Goal: Download file/media

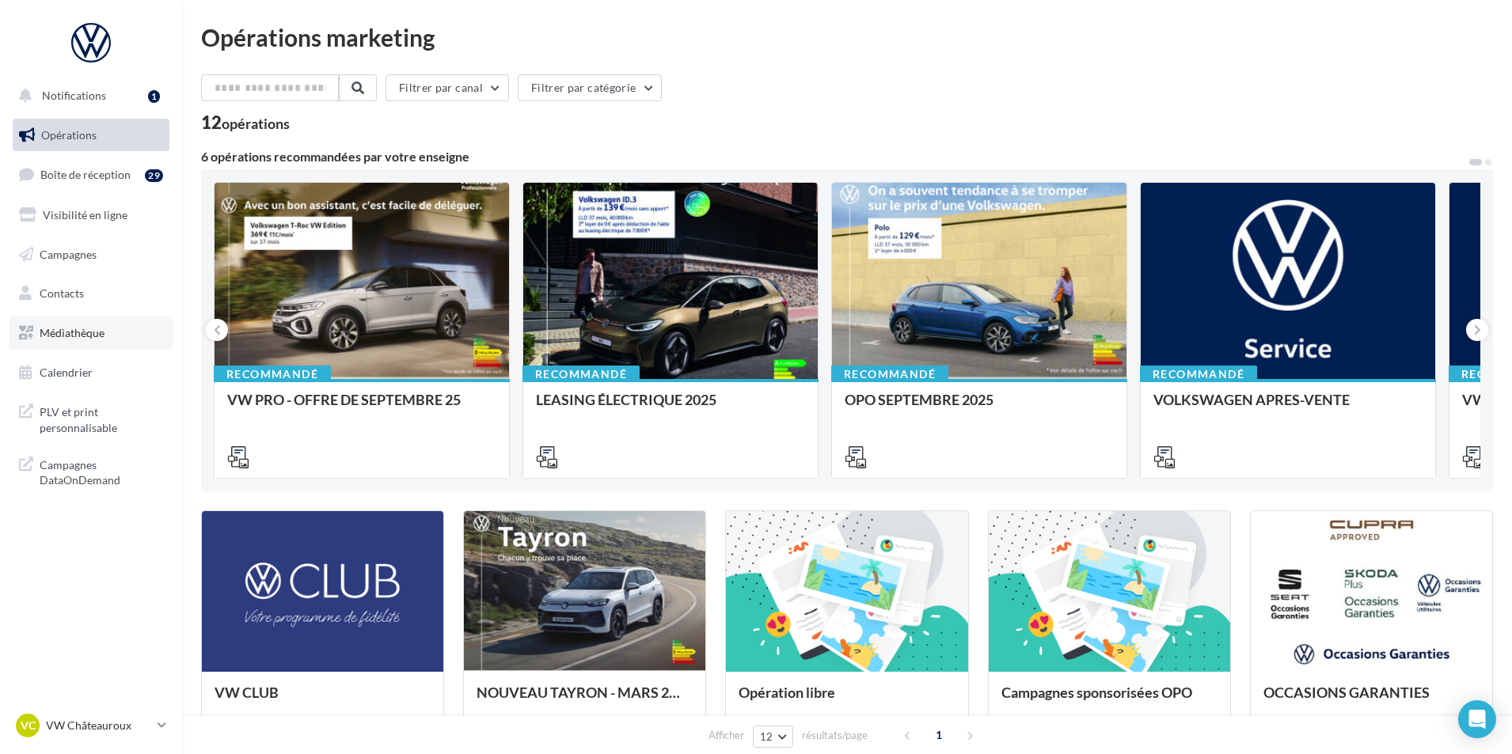
click at [106, 342] on link "Médiathèque" at bounding box center [90, 333] width 163 height 33
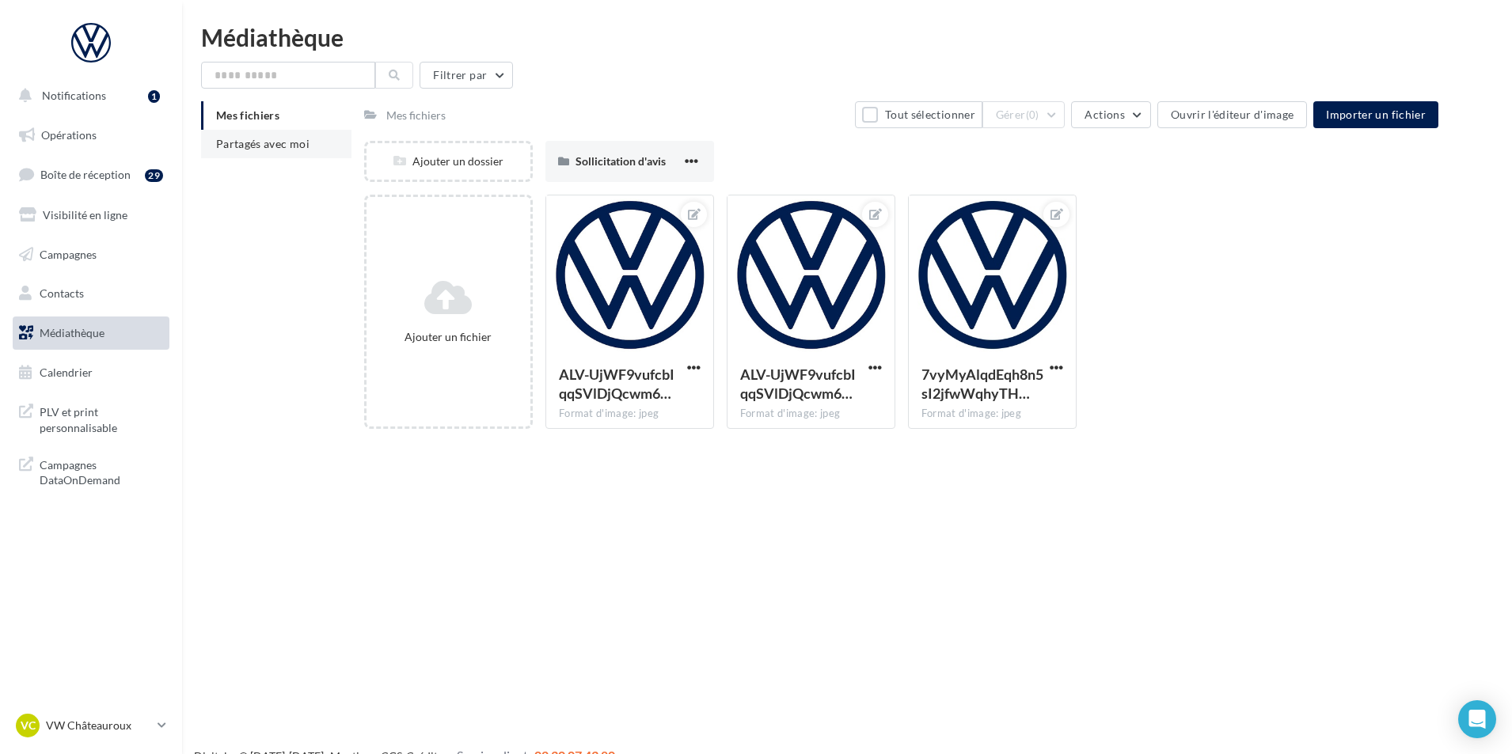
click at [287, 131] on li "Partagés avec moi" at bounding box center [276, 144] width 150 height 28
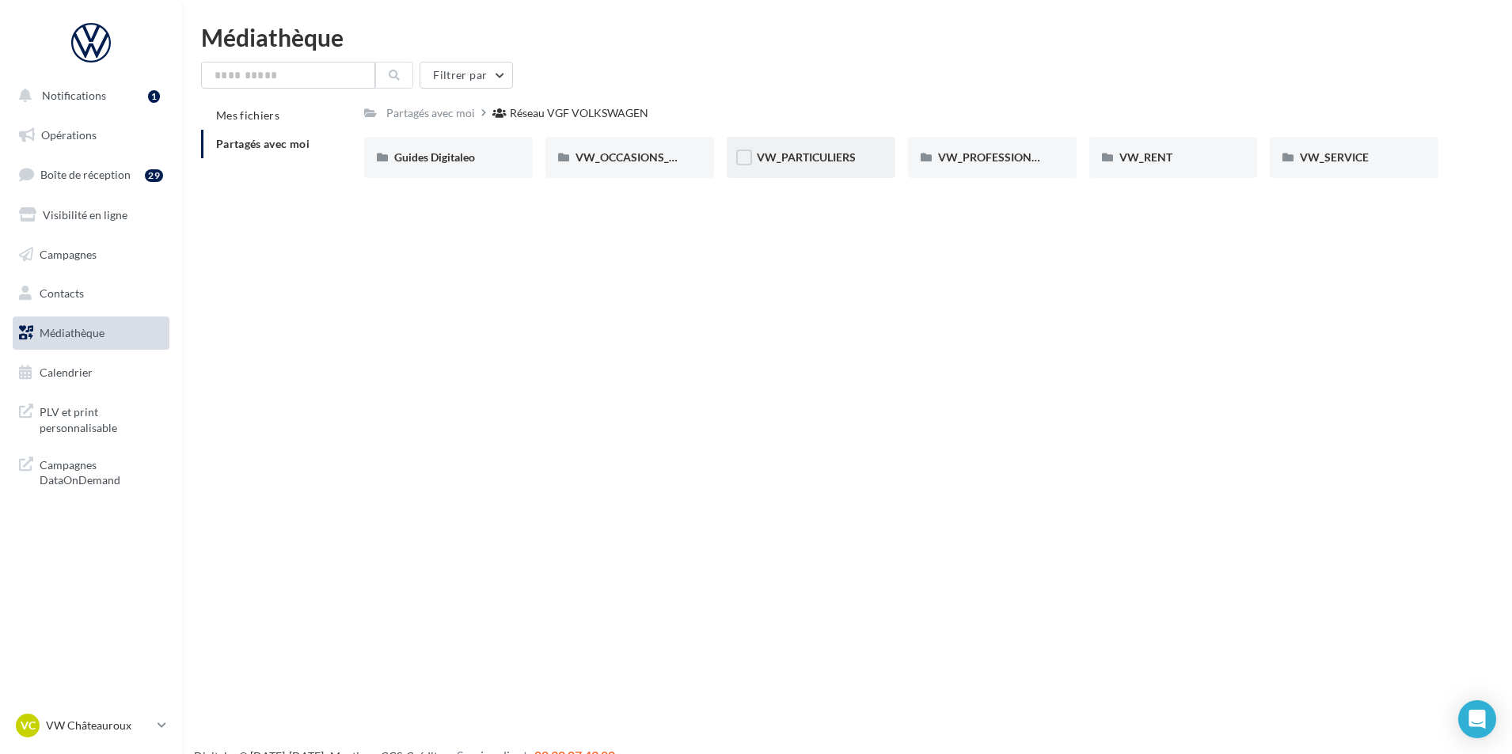
click at [814, 166] on div "VW_PARTICULIERS" at bounding box center [811, 157] width 169 height 41
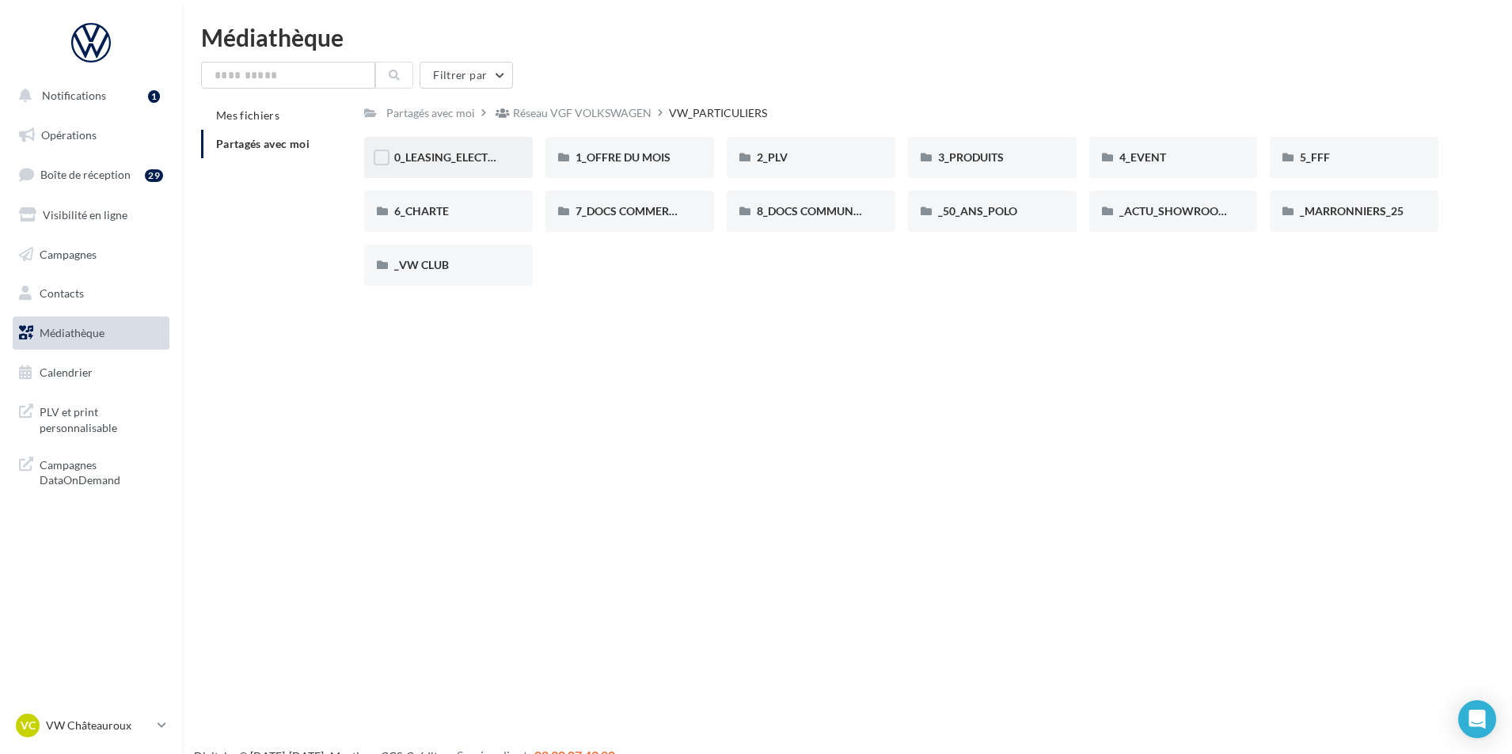
click at [515, 154] on div "0_LEASING_ELECTRIQUE" at bounding box center [448, 157] width 169 height 41
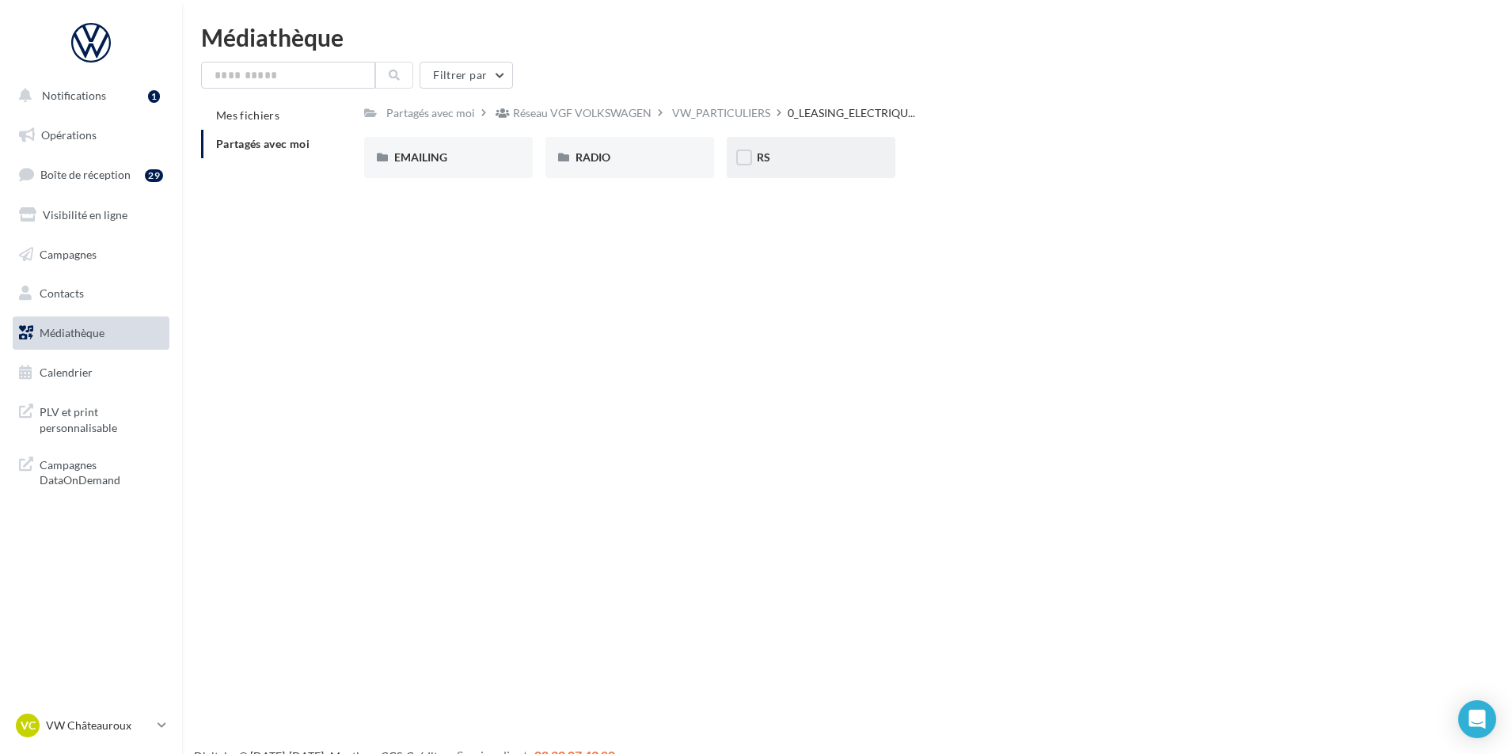
click at [813, 165] on div "RS" at bounding box center [811, 158] width 108 height 16
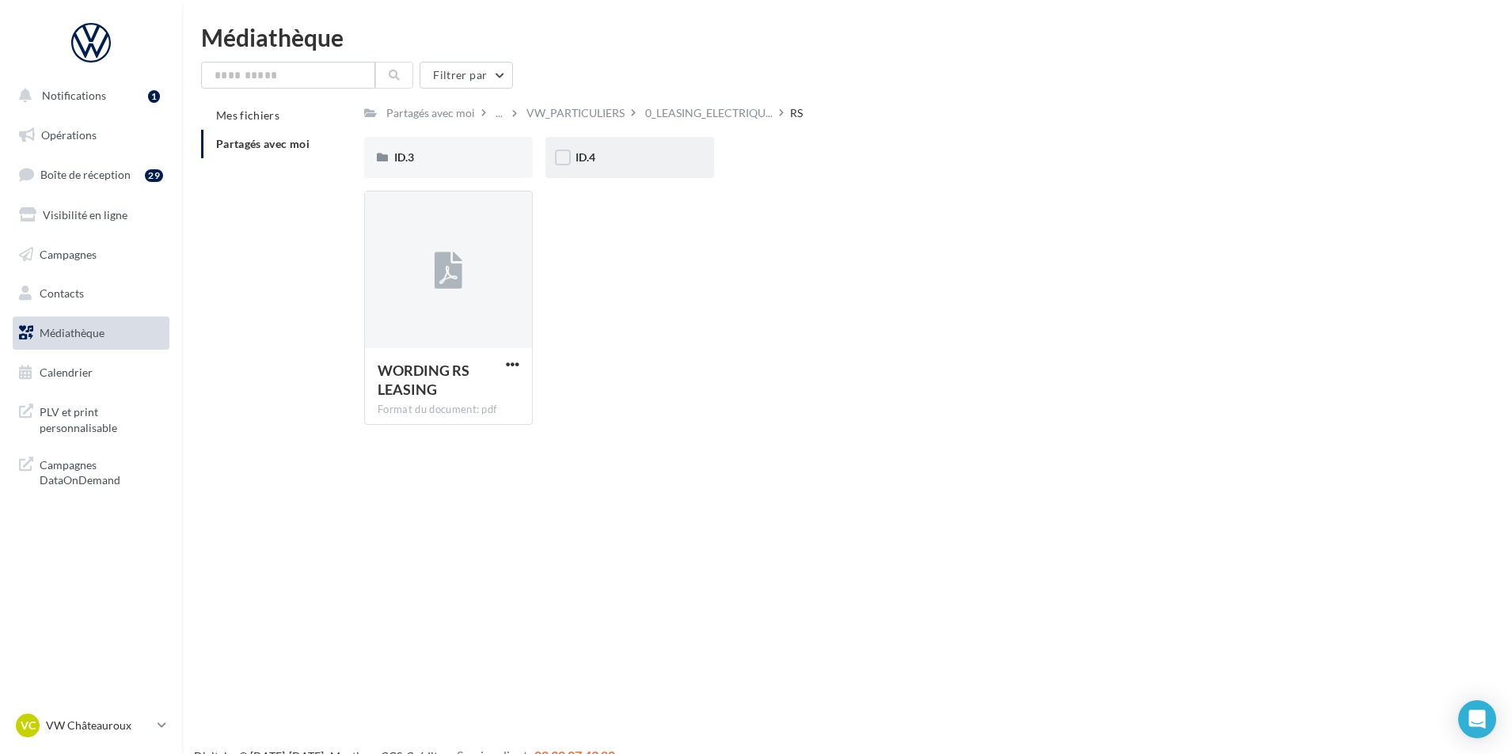
click at [617, 158] on div "ID.4" at bounding box center [630, 158] width 108 height 16
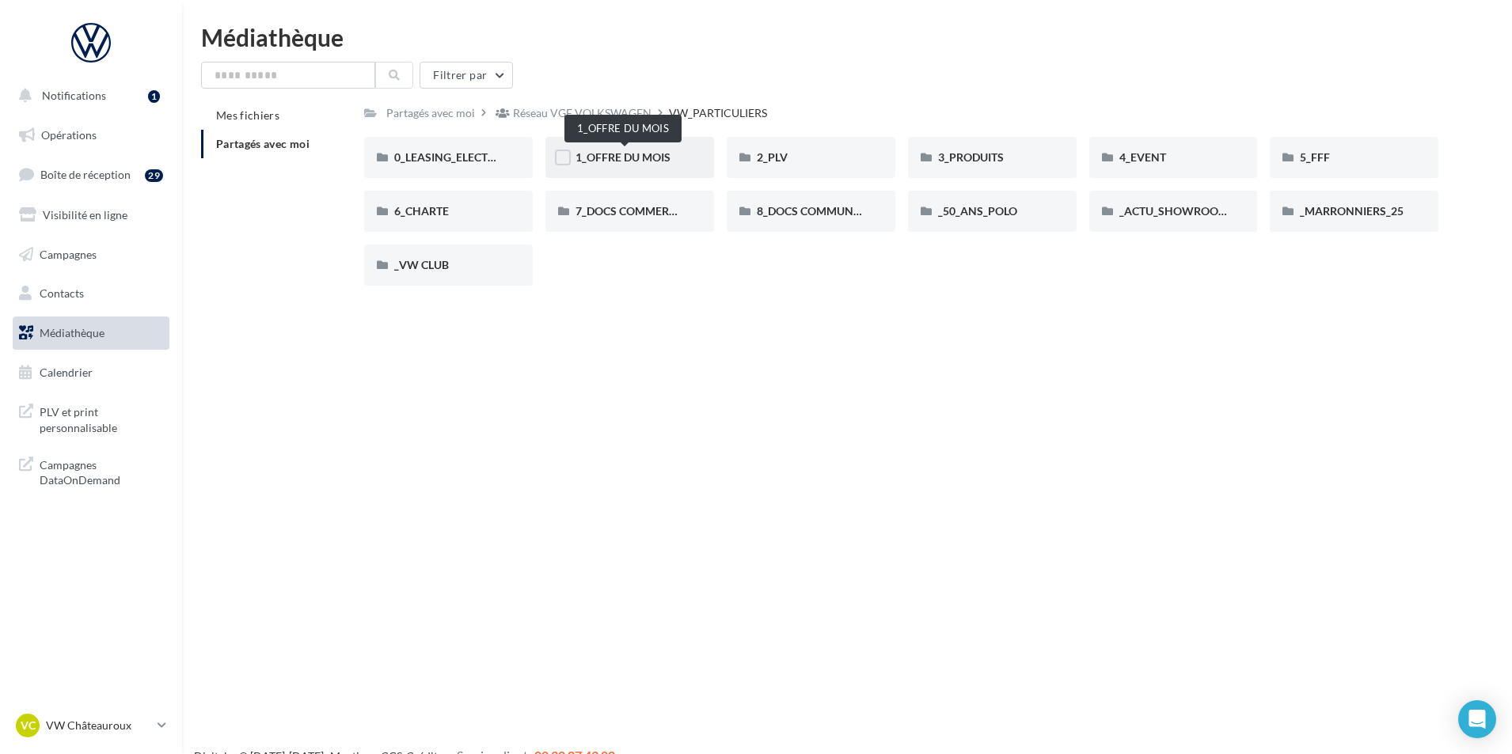
click at [644, 153] on span "1_OFFRE DU MOIS" at bounding box center [623, 156] width 95 height 13
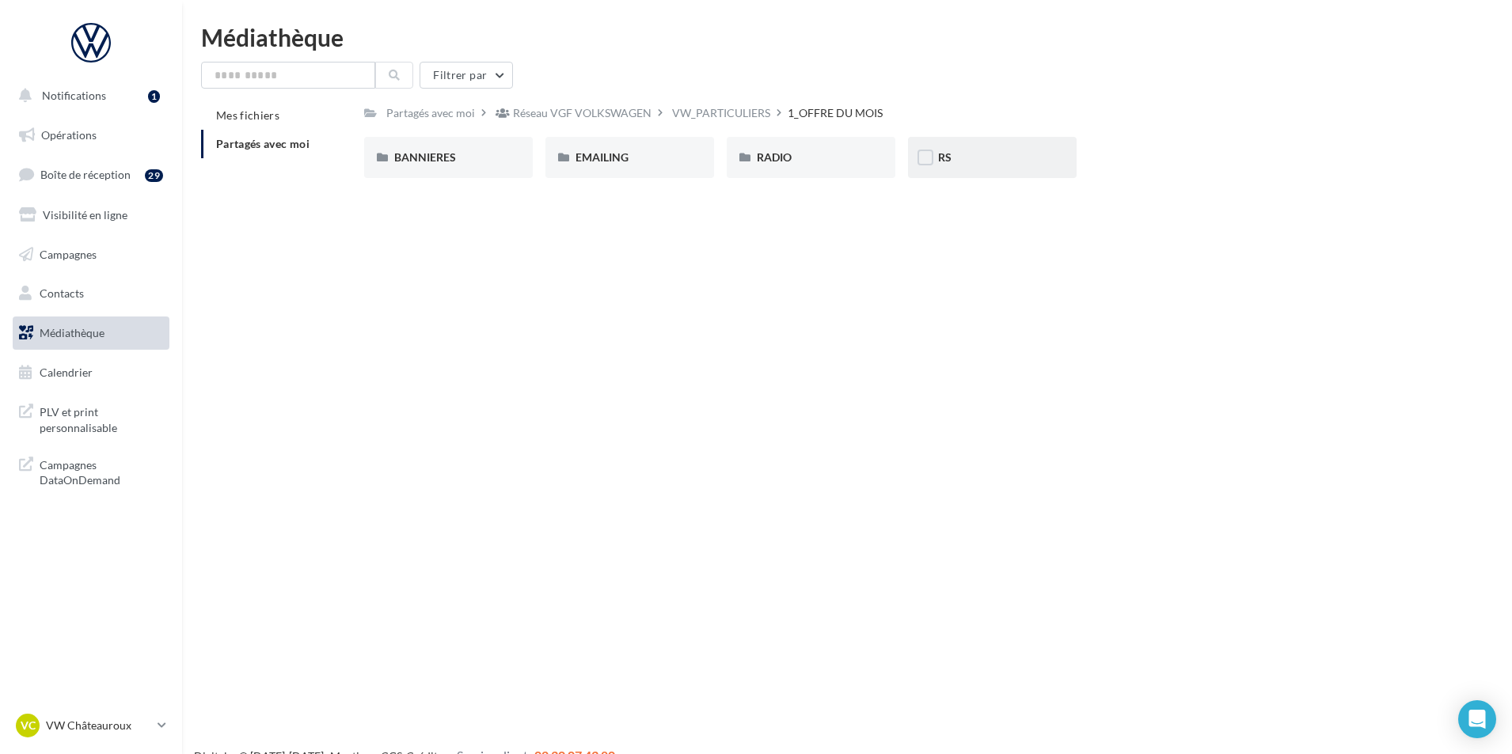
click at [1021, 172] on div "RS" at bounding box center [992, 157] width 169 height 41
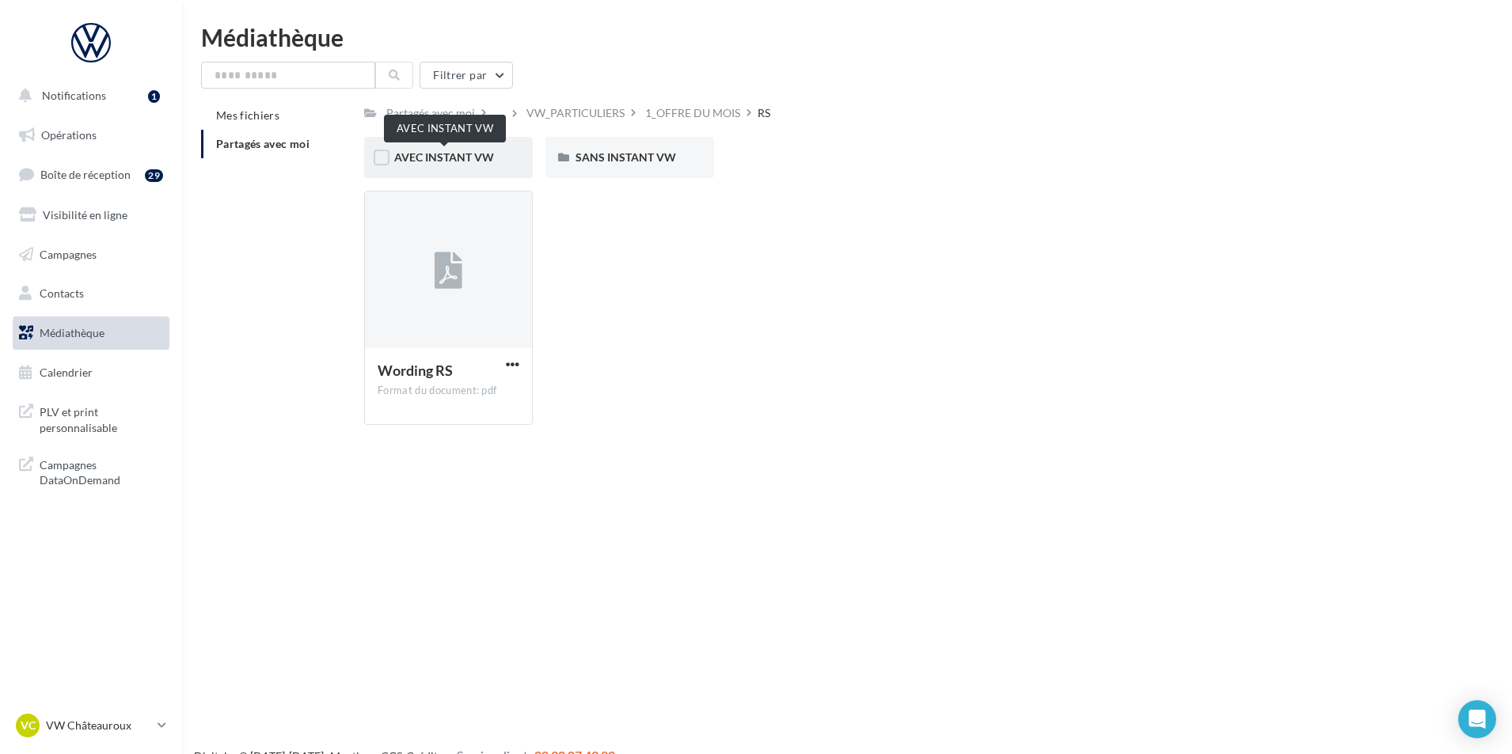
click at [486, 163] on span "AVEC INSTANT VW" at bounding box center [444, 156] width 100 height 13
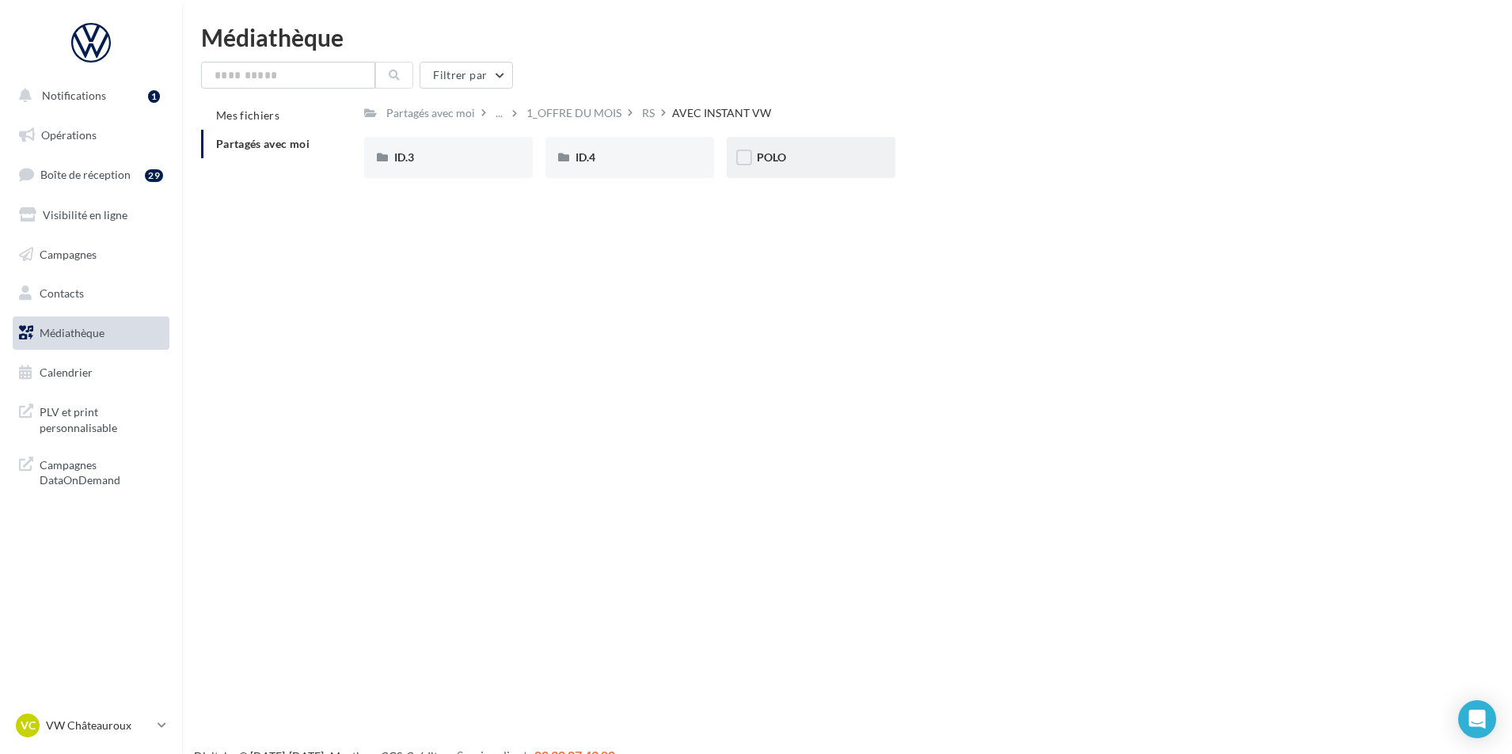
click at [800, 161] on div "POLO" at bounding box center [811, 158] width 108 height 16
click at [595, 164] on span "ID.4" at bounding box center [586, 156] width 20 height 13
click at [462, 153] on div "ID.3" at bounding box center [448, 158] width 108 height 16
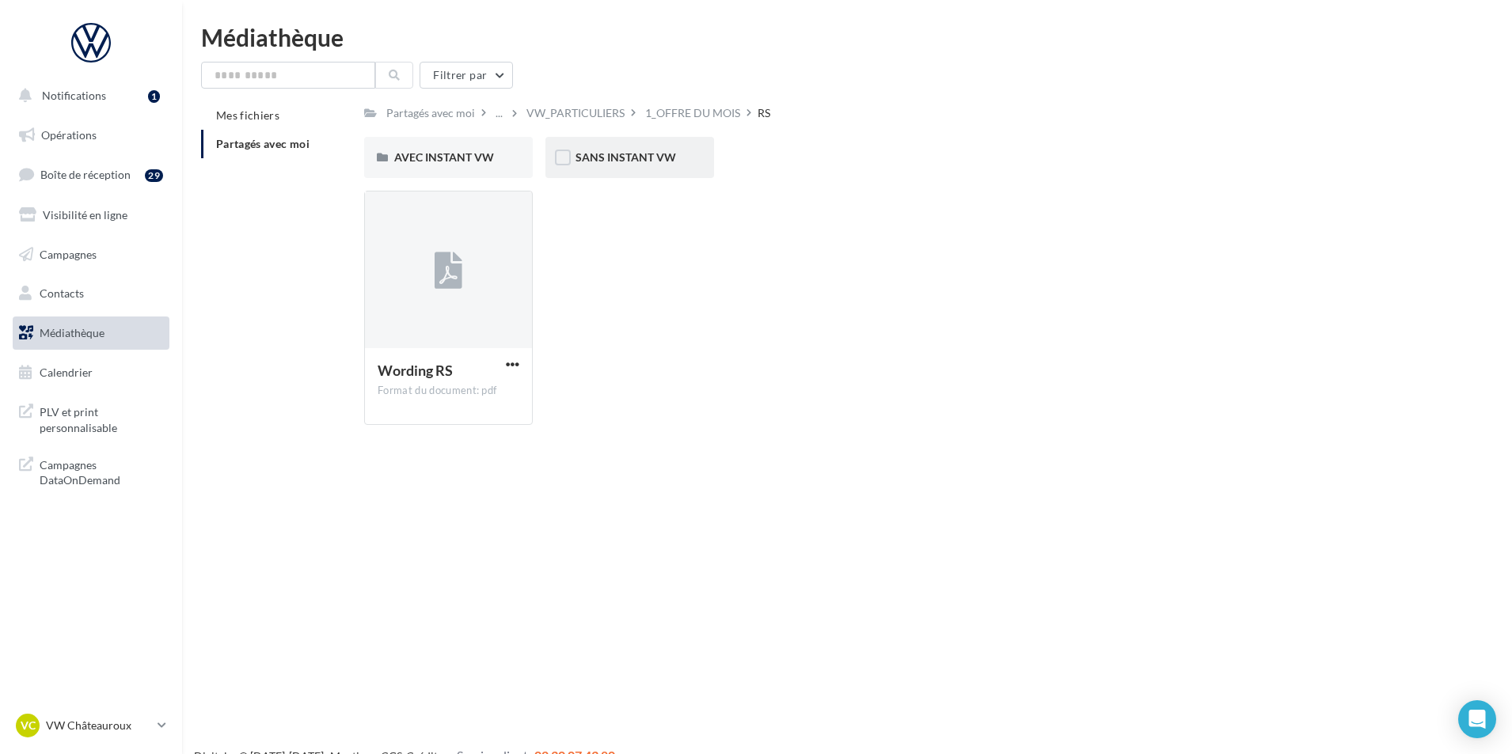
click at [669, 171] on div "SANS INSTANT VW" at bounding box center [629, 157] width 169 height 41
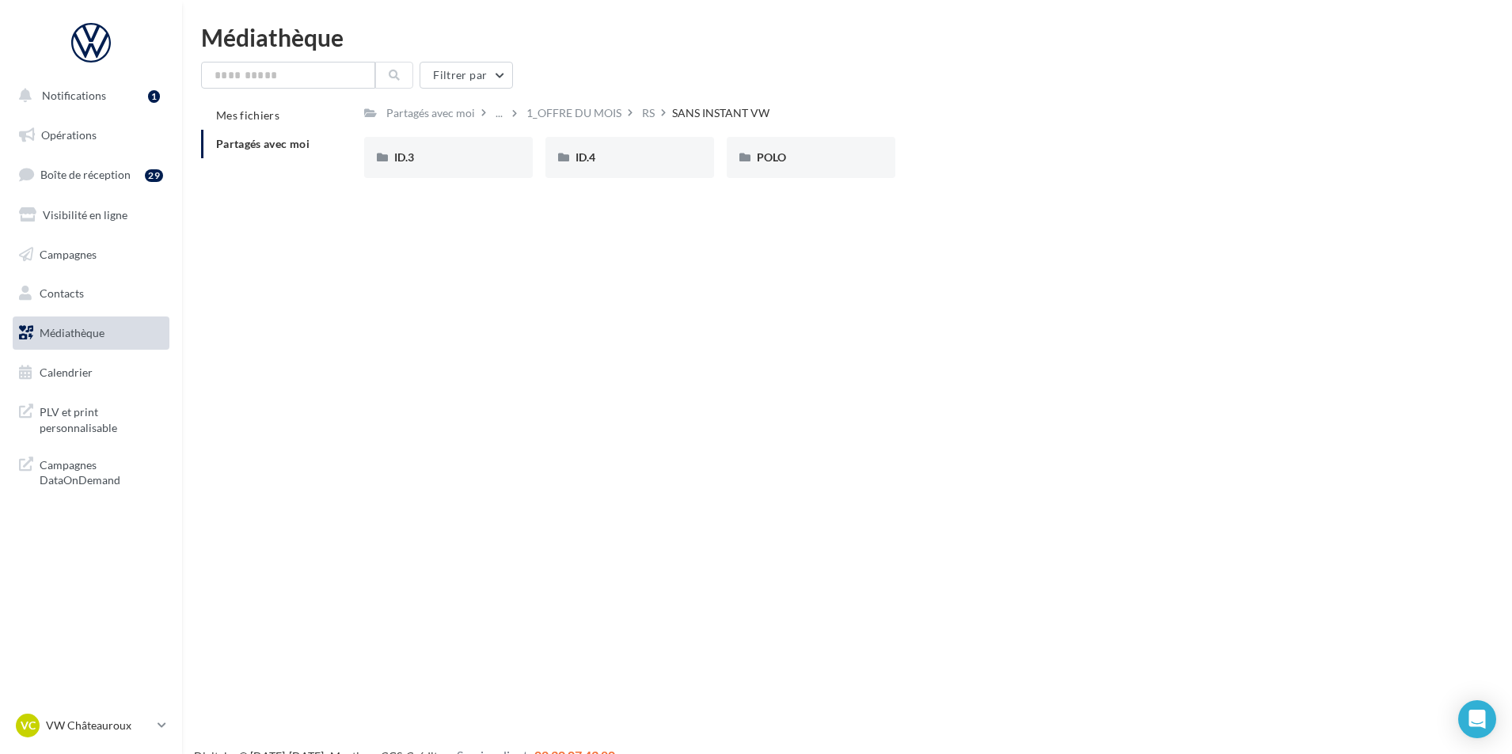
click at [669, 171] on div "ID.4" at bounding box center [629, 157] width 169 height 41
click at [830, 154] on div "POLO" at bounding box center [811, 158] width 108 height 16
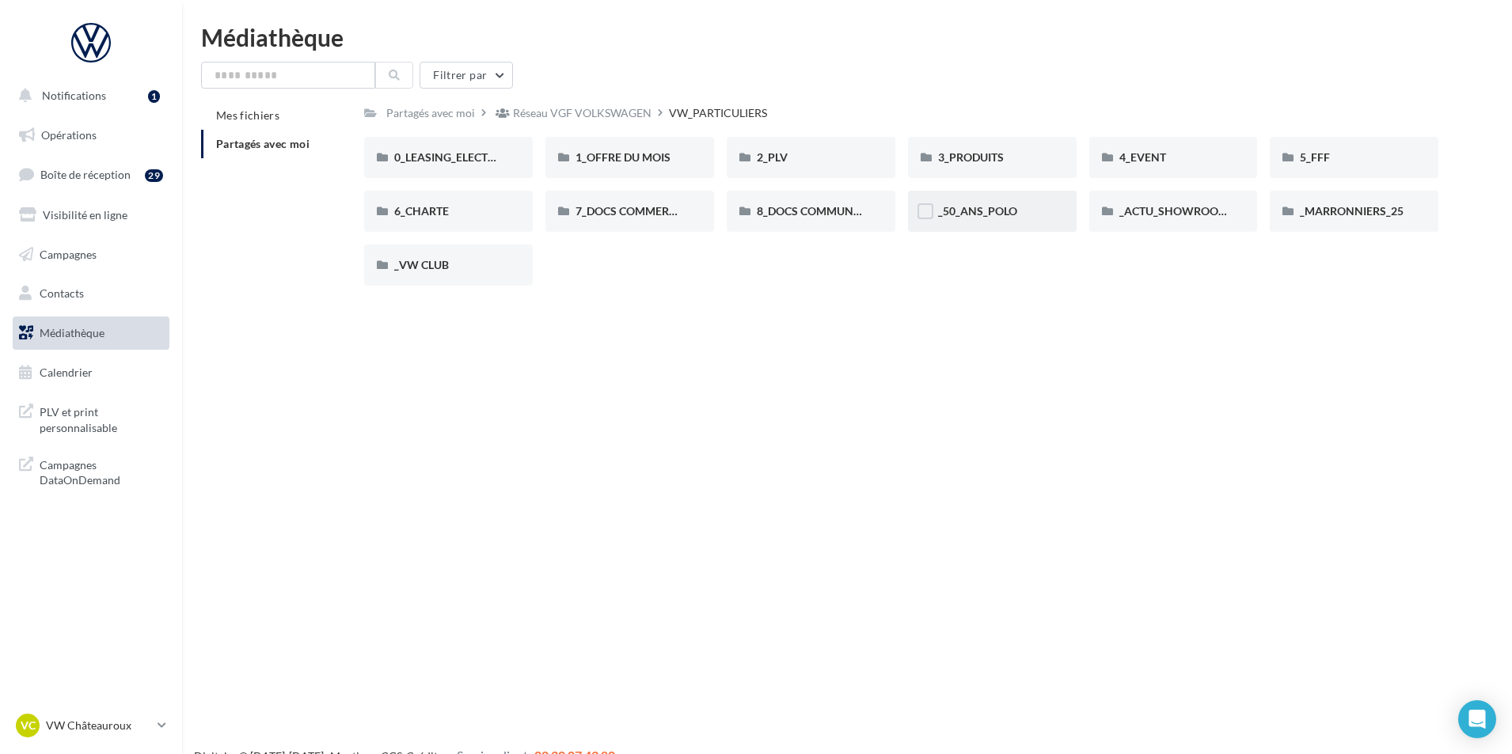
click at [993, 222] on div "_50_ANS_POLO" at bounding box center [992, 211] width 169 height 41
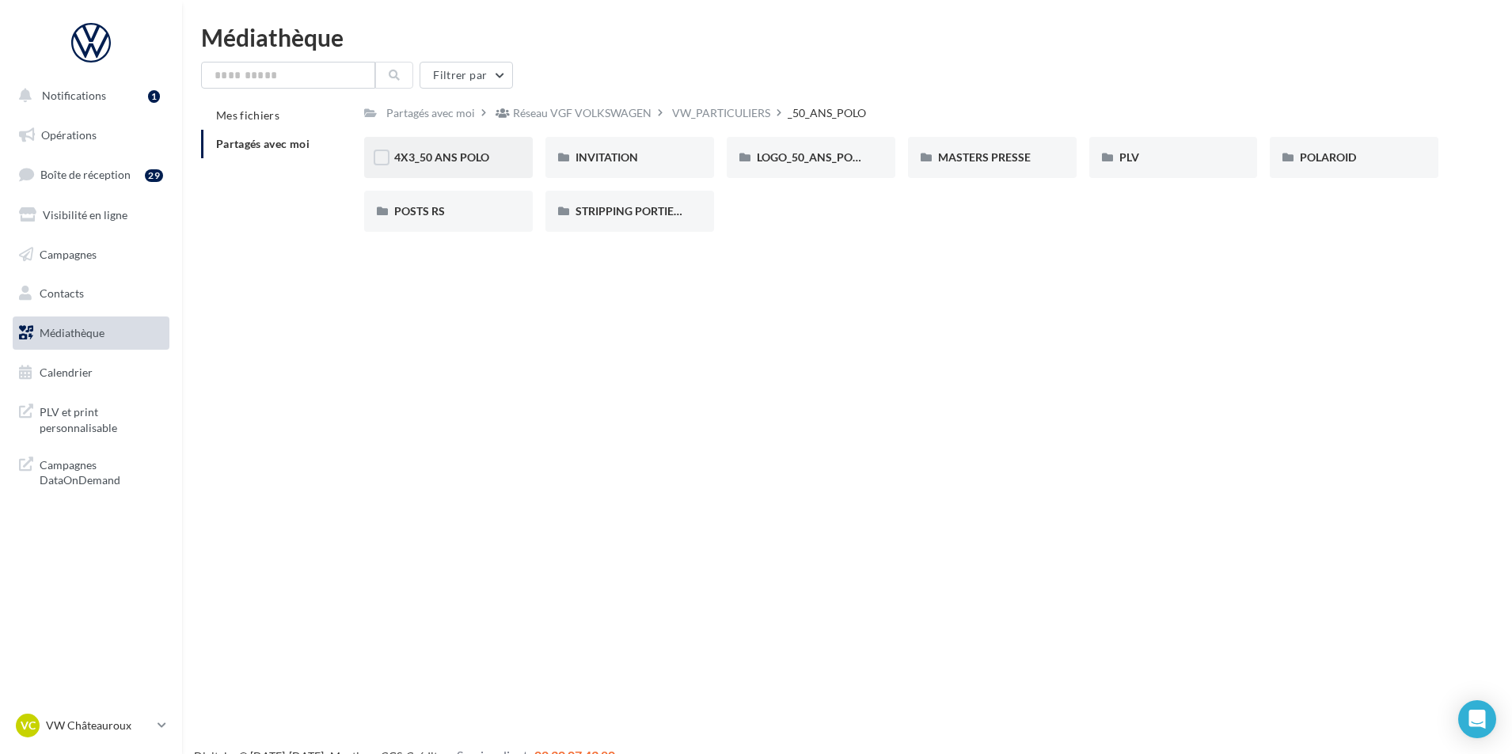
click at [493, 167] on div "4X3_50 ANS POLO" at bounding box center [448, 157] width 169 height 41
click at [806, 147] on div "LOGO_50_ANS_POLO" at bounding box center [811, 157] width 169 height 41
click at [1383, 152] on div "POLAROID" at bounding box center [1354, 158] width 108 height 16
click at [453, 219] on div "POSTS RS" at bounding box center [448, 211] width 108 height 16
click at [680, 212] on span "STRIPPING PORTIERE" at bounding box center [632, 210] width 112 height 13
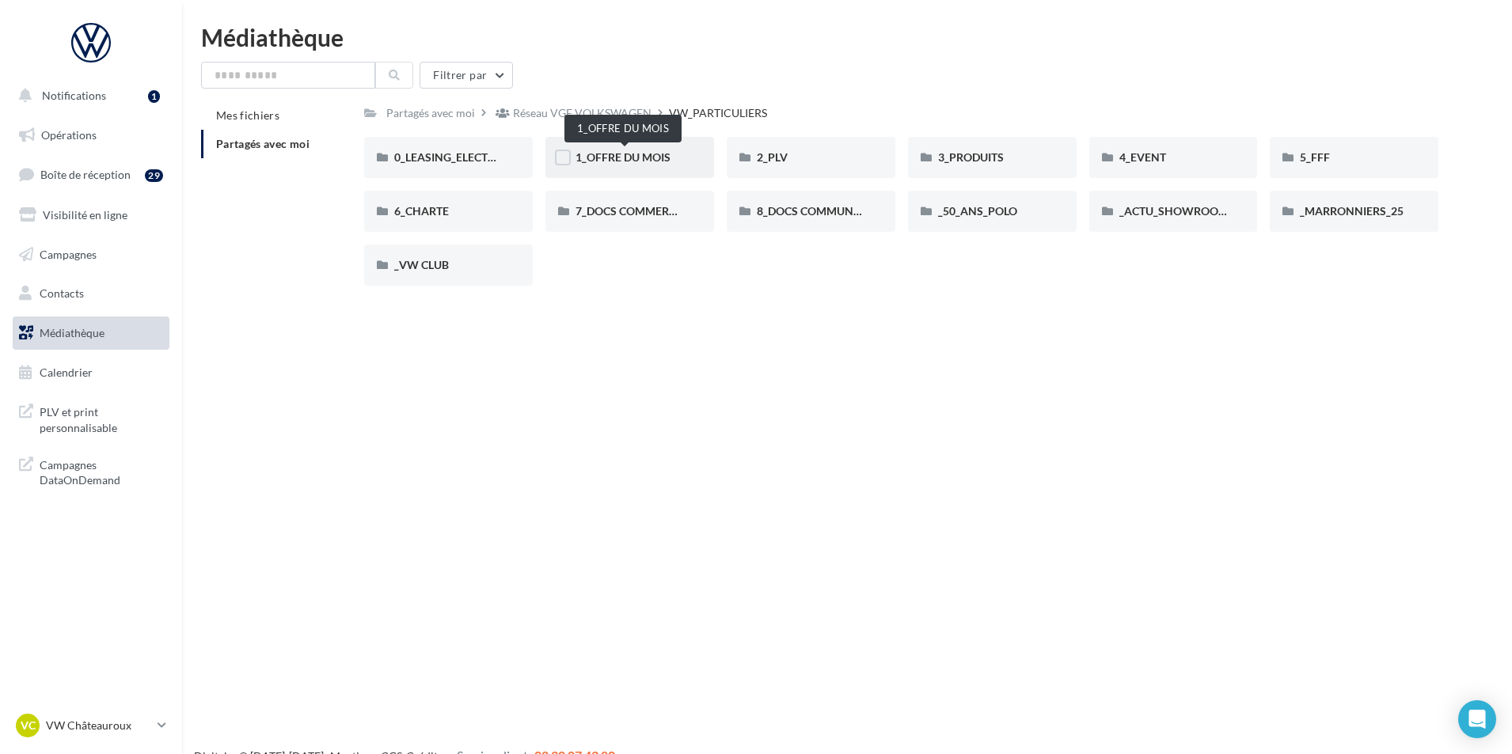
click at [651, 158] on span "1_OFFRE DU MOIS" at bounding box center [623, 156] width 95 height 13
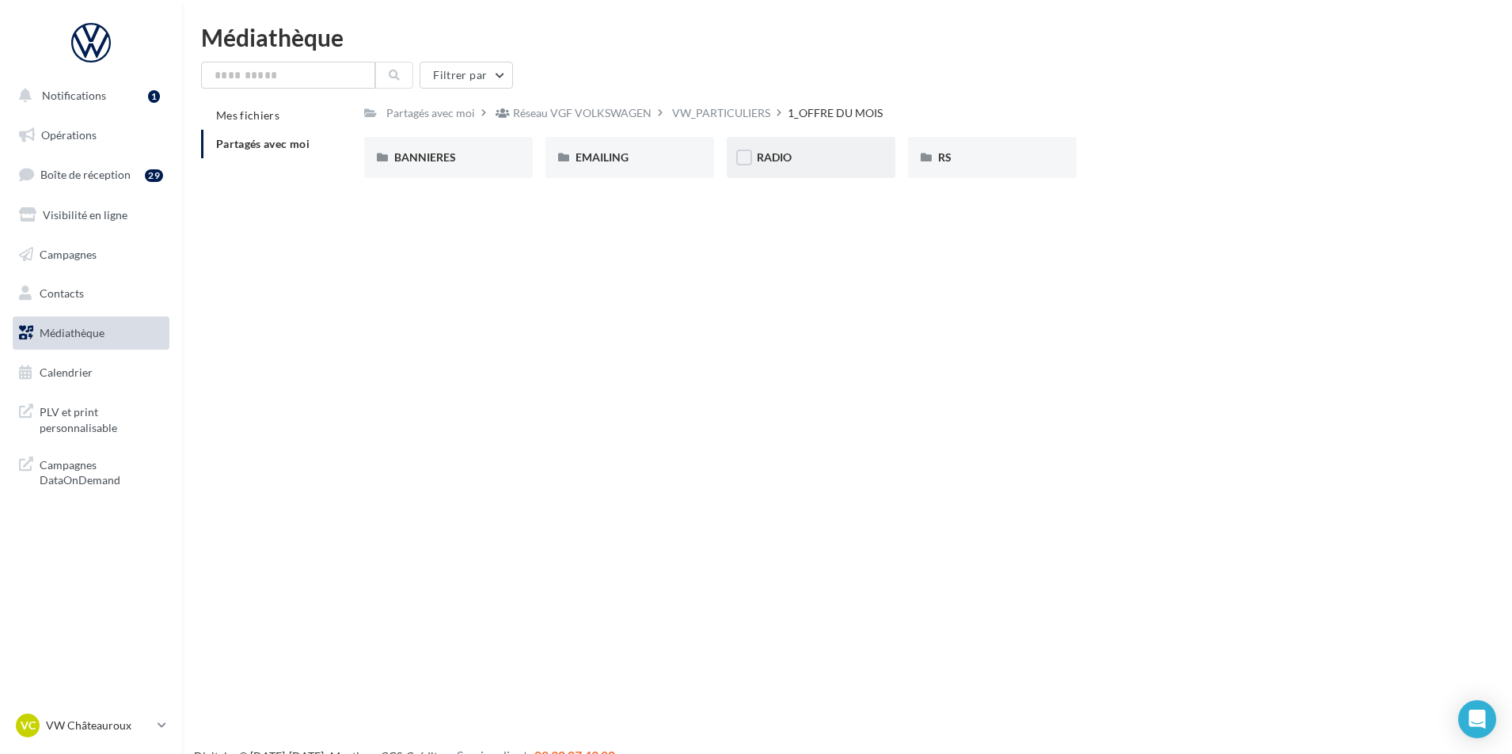
click at [865, 170] on div "RADIO" at bounding box center [811, 157] width 169 height 41
click at [974, 158] on div "RS" at bounding box center [992, 158] width 108 height 16
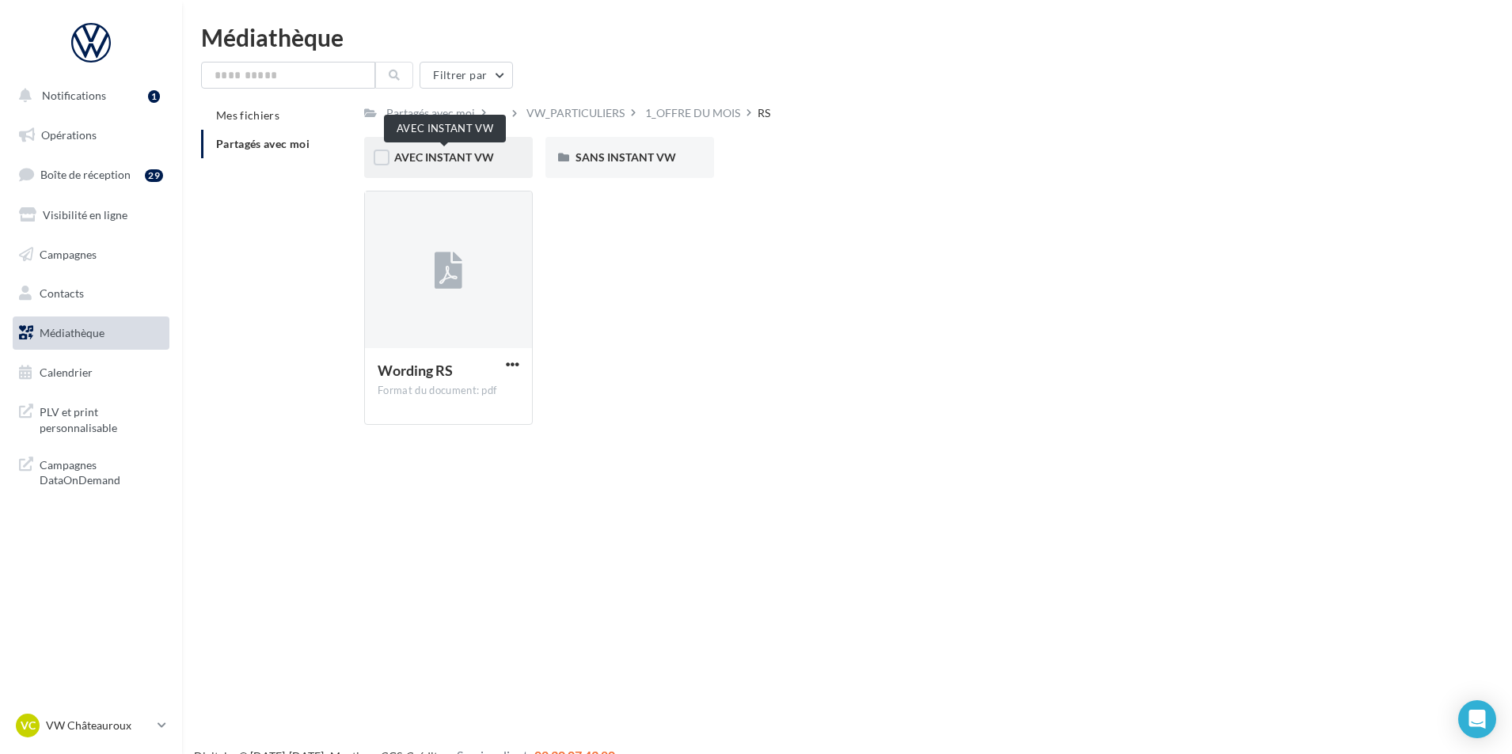
click at [466, 154] on span "AVEC INSTANT VW" at bounding box center [444, 156] width 100 height 13
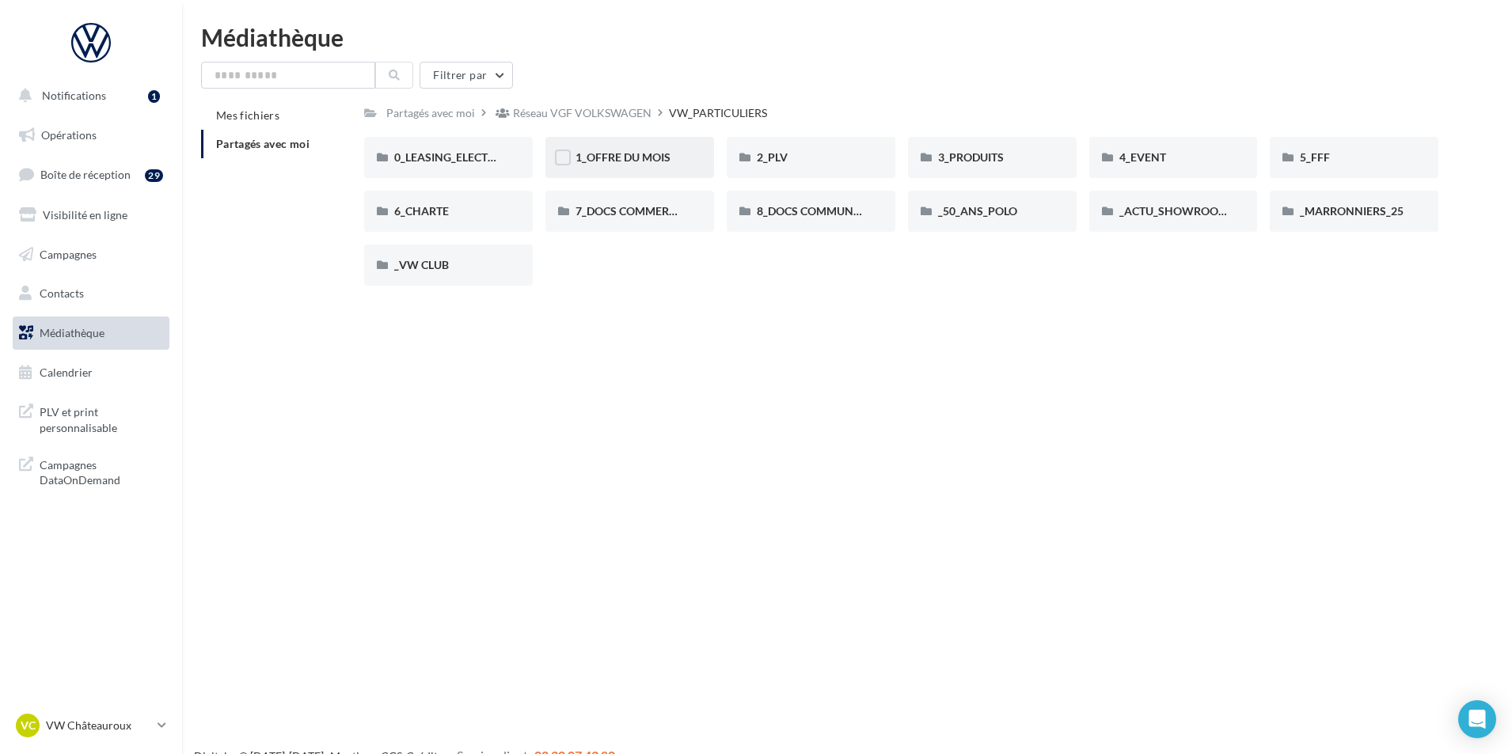
click at [680, 161] on div "1_OFFRE DU MOIS" at bounding box center [630, 158] width 108 height 16
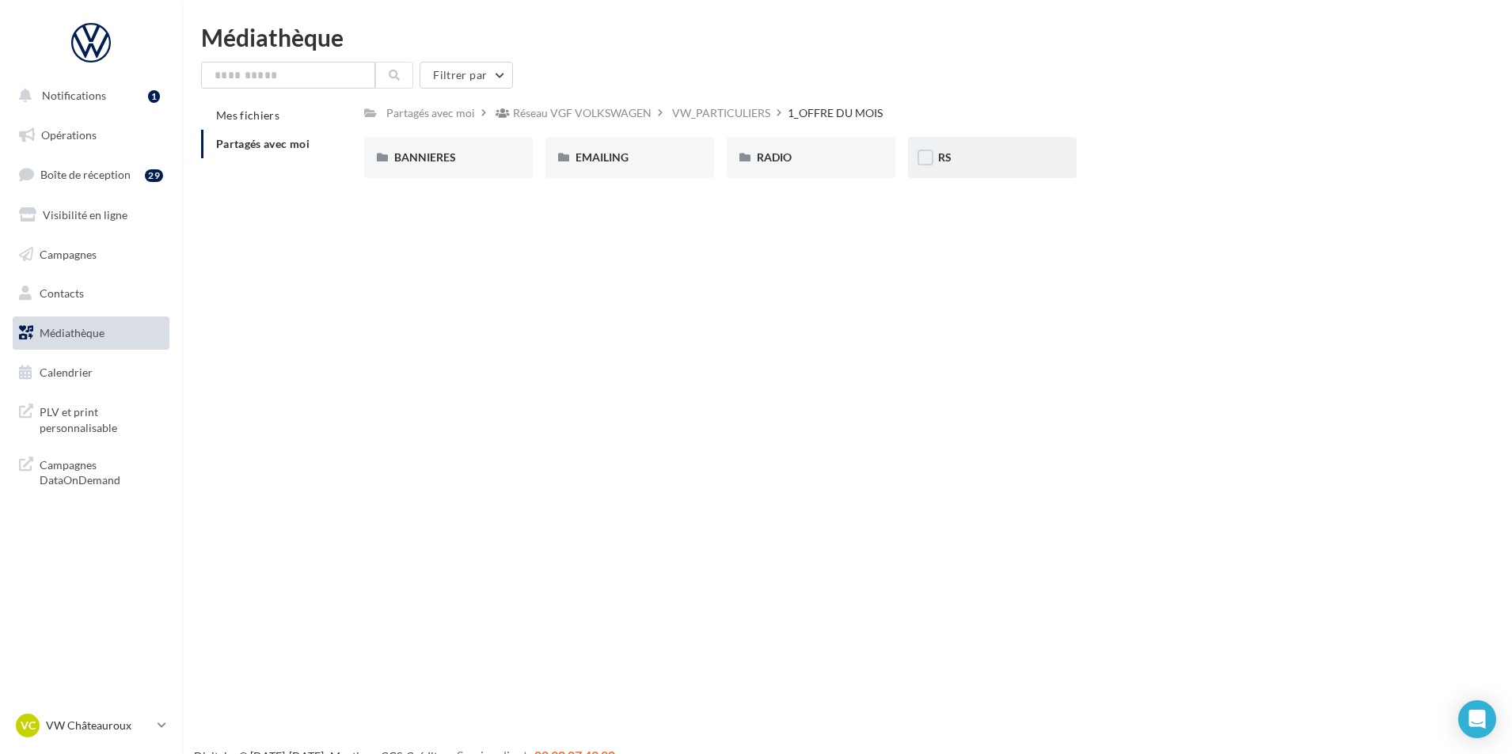
click at [988, 152] on div "RS" at bounding box center [992, 158] width 108 height 16
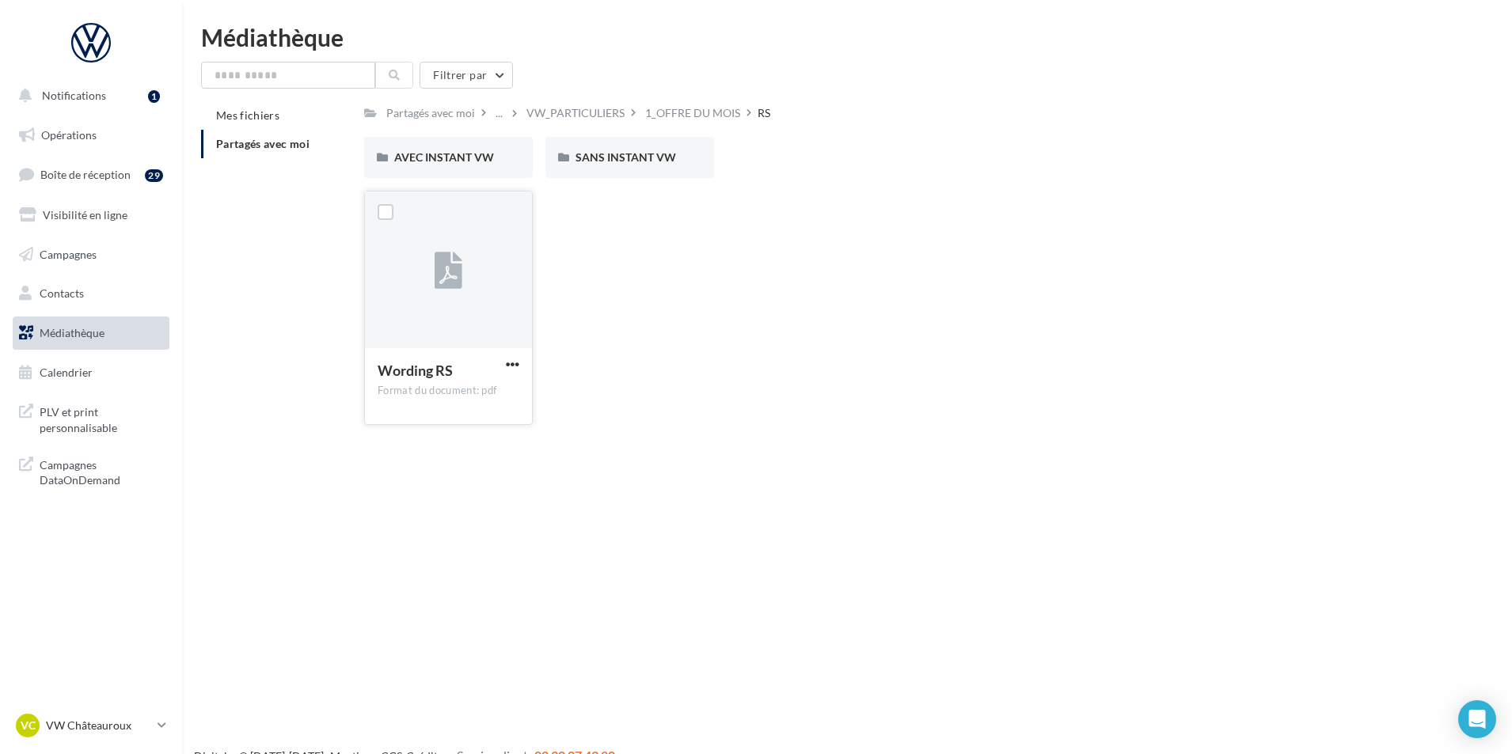
click at [501, 365] on div "Wording RS" at bounding box center [449, 372] width 142 height 23
click at [519, 364] on span "button" at bounding box center [512, 364] width 13 height 13
click at [503, 391] on button "Télécharger" at bounding box center [443, 395] width 158 height 41
click at [88, 724] on p "VW Châteauroux" at bounding box center [98, 726] width 105 height 16
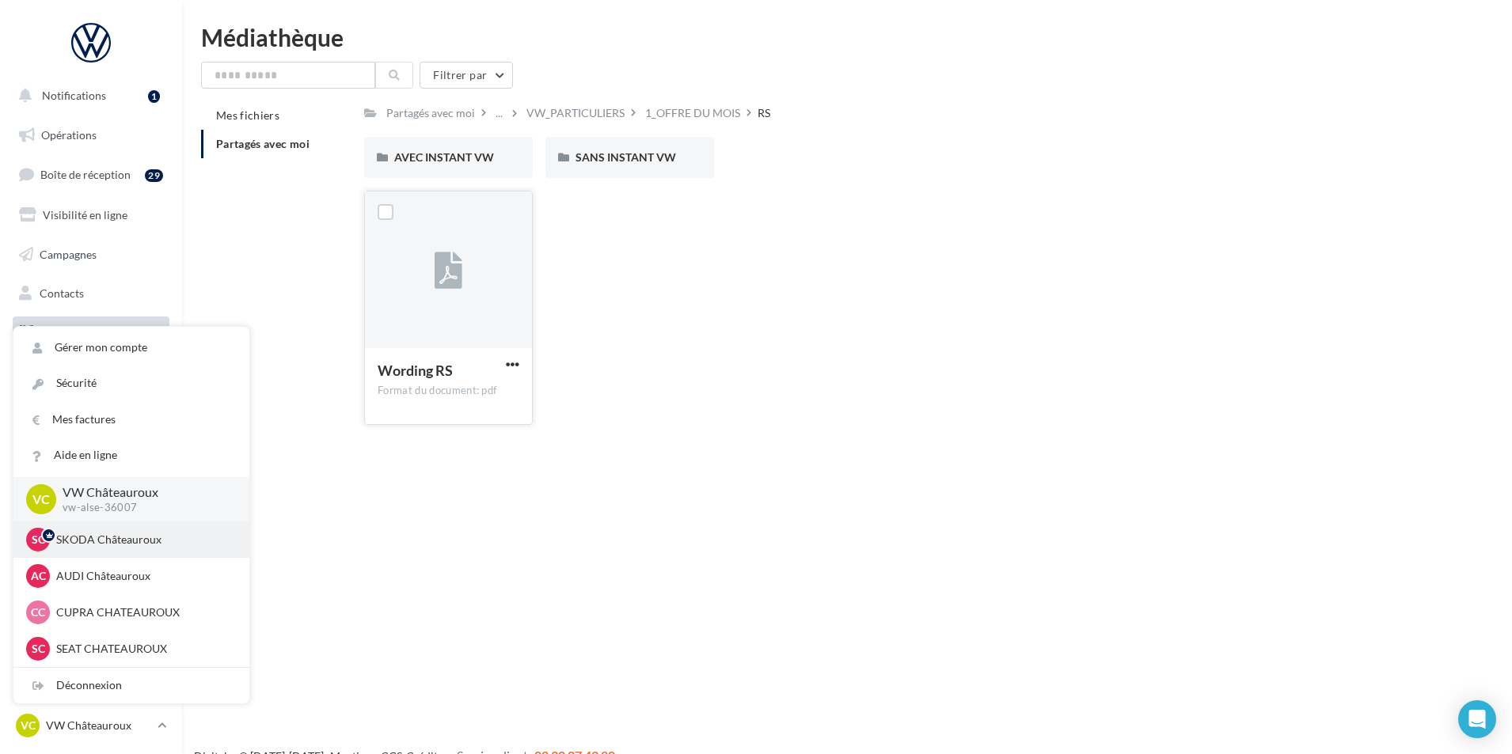
scroll to position [79, 0]
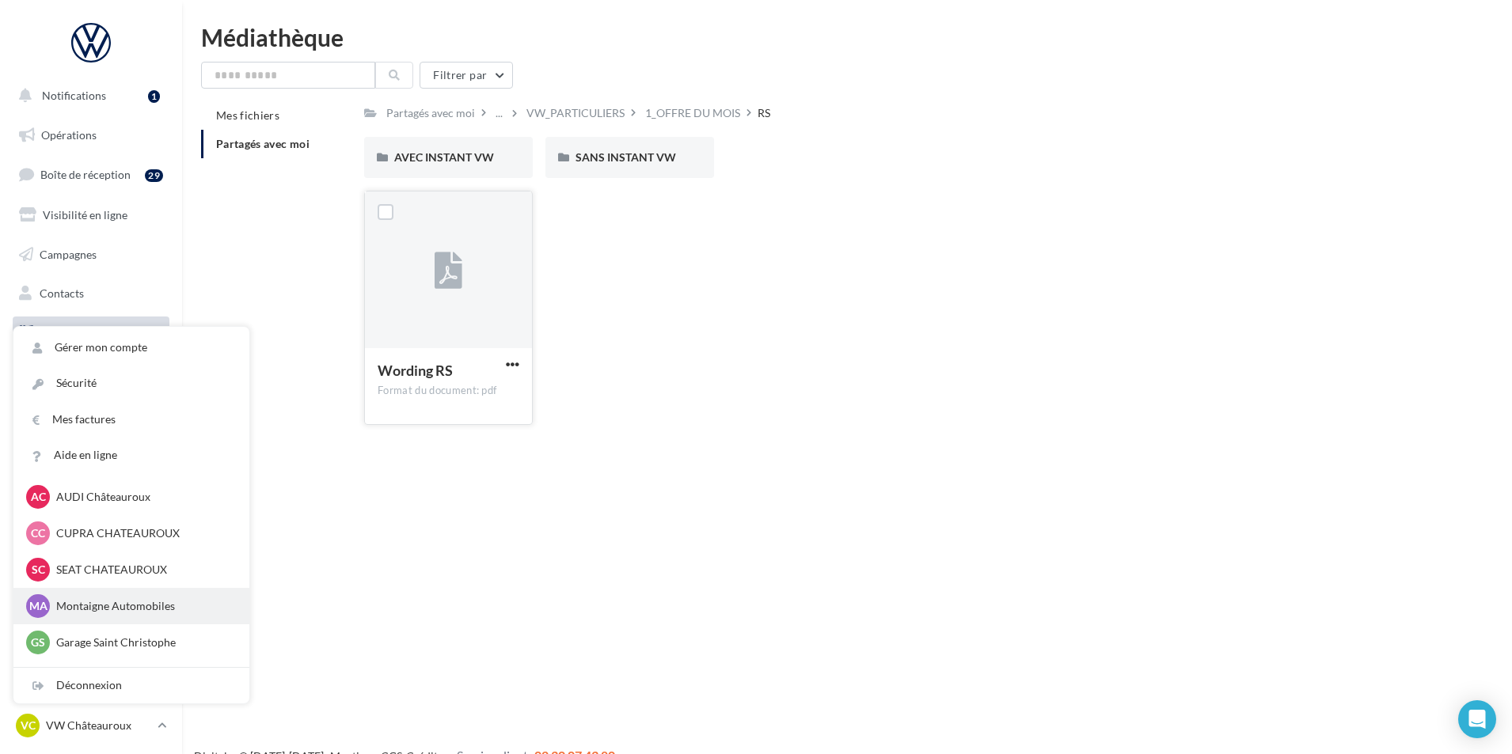
click at [175, 599] on p "Montaigne Automobiles" at bounding box center [143, 606] width 174 height 16
